Goal: Check status: Check status

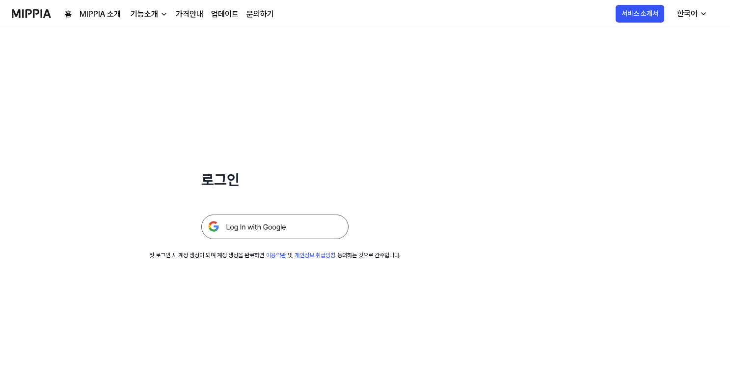
click at [333, 222] on img at bounding box center [274, 227] width 147 height 25
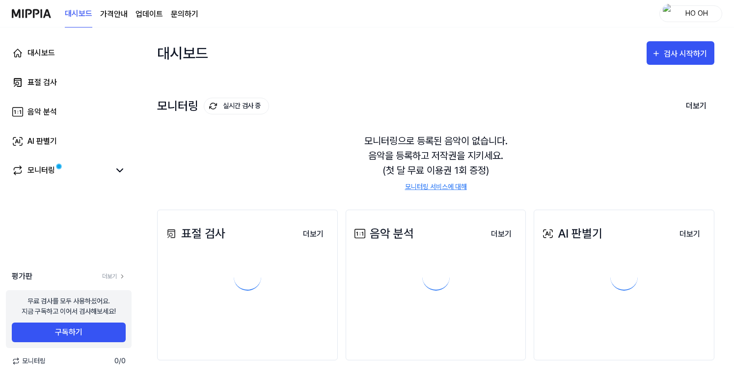
click at [68, 76] on link "표절 검사" at bounding box center [69, 83] width 126 height 24
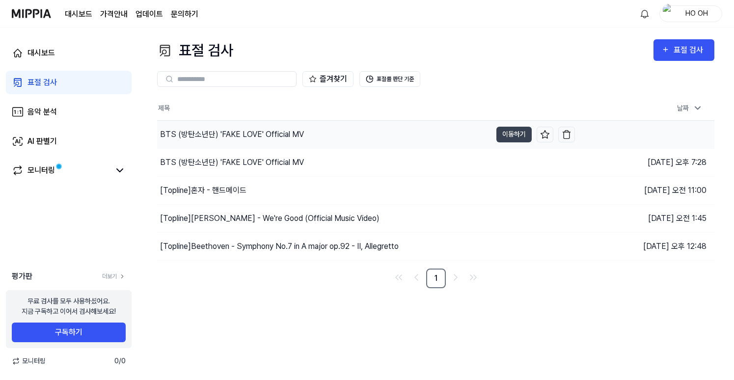
click at [271, 140] on div "BTS (방탄소년단) 'FAKE LOVE' Official MV" at bounding box center [324, 135] width 335 height 28
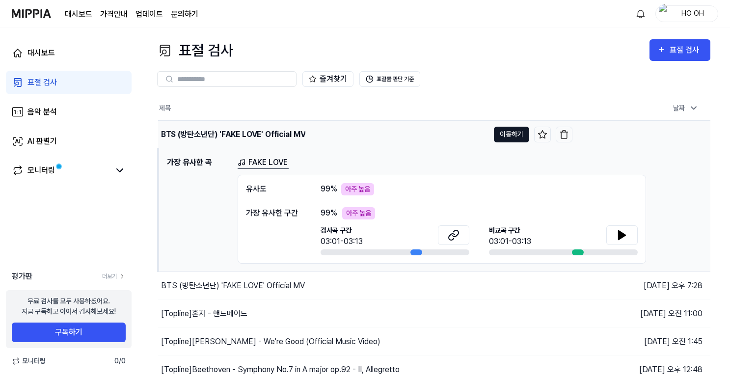
click at [509, 135] on button "이동하기" at bounding box center [511, 135] width 35 height 16
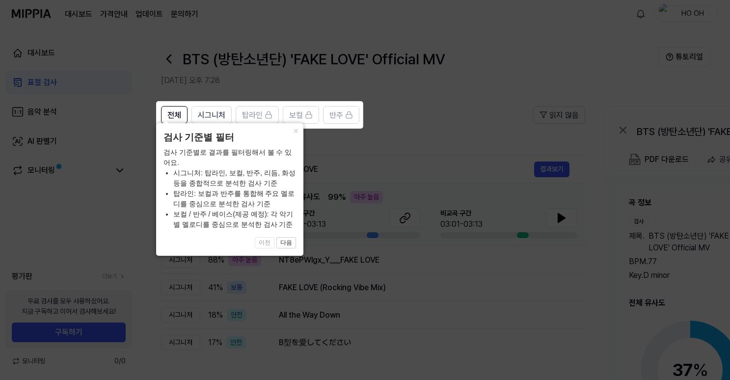
click at [407, 189] on icon at bounding box center [367, 190] width 734 height 380
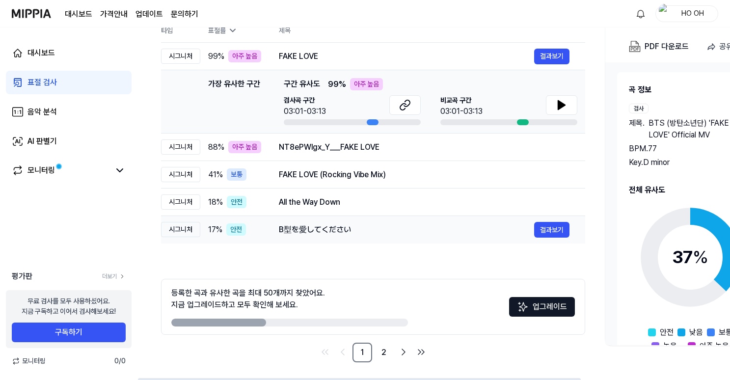
scroll to position [115, 0]
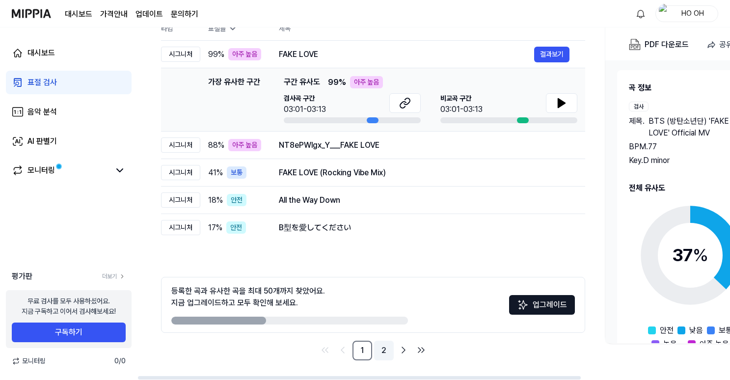
click at [384, 352] on link "2" at bounding box center [384, 351] width 20 height 20
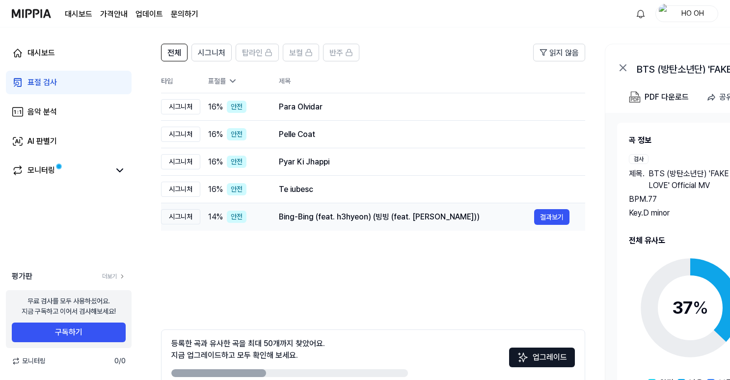
scroll to position [0, 0]
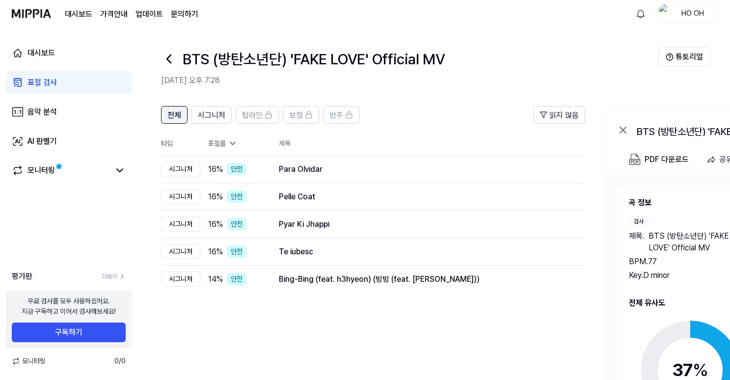
click at [179, 116] on span "전체" at bounding box center [174, 116] width 14 height 12
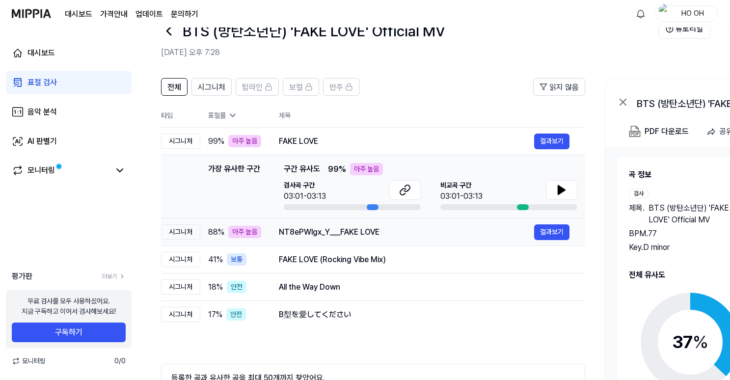
scroll to position [66, 0]
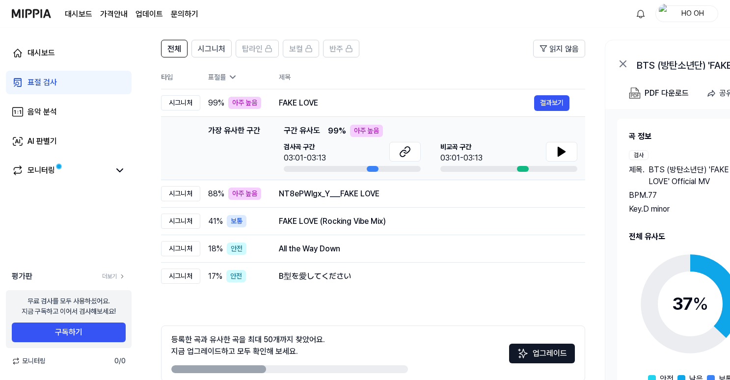
click at [61, 77] on link "표절 검사" at bounding box center [69, 83] width 126 height 24
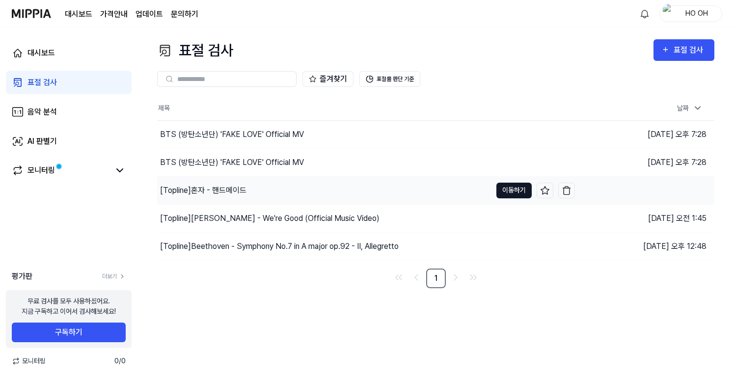
click at [505, 188] on button "이동하기" at bounding box center [514, 191] width 35 height 16
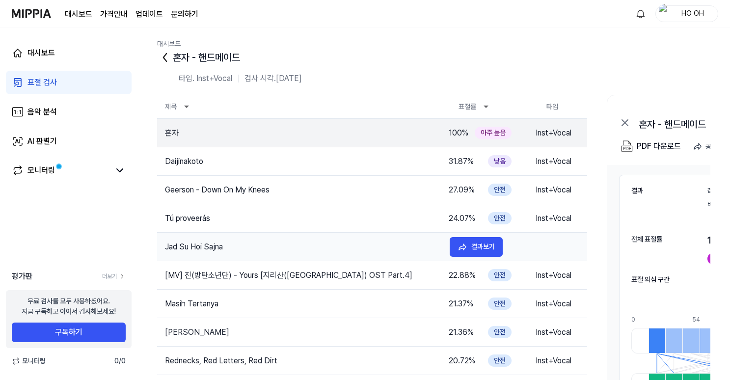
scroll to position [2, 0]
click at [55, 78] on div "표절 검사" at bounding box center [42, 83] width 29 height 12
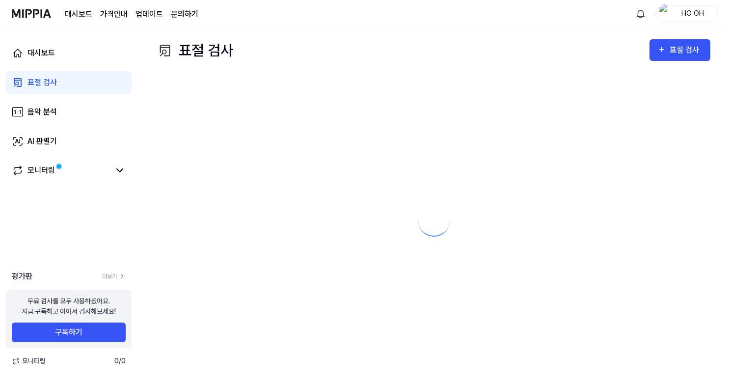
scroll to position [0, 0]
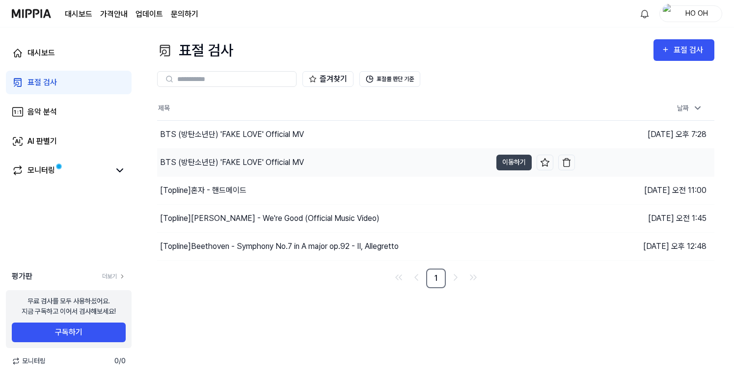
click at [296, 158] on div "BTS (방탄소년단) 'FAKE LOVE' Official MV" at bounding box center [232, 163] width 144 height 12
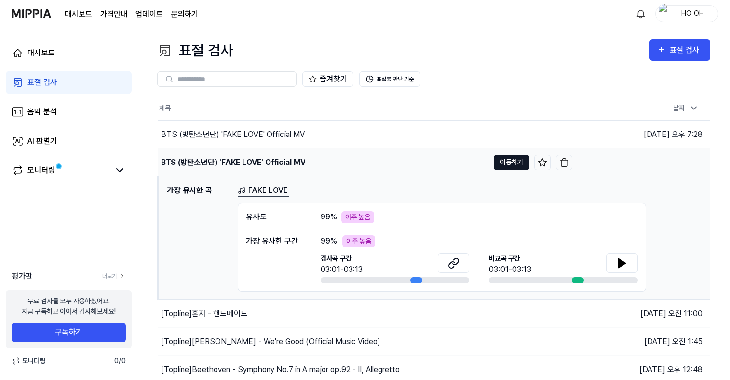
click at [501, 165] on button "이동하기" at bounding box center [511, 163] width 35 height 16
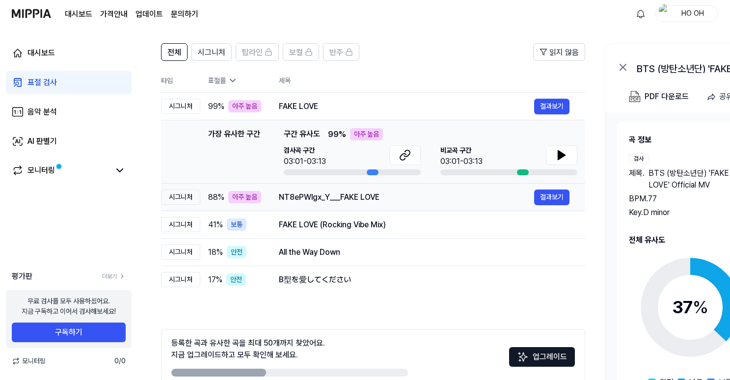
scroll to position [115, 0]
